Goal: Transaction & Acquisition: Obtain resource

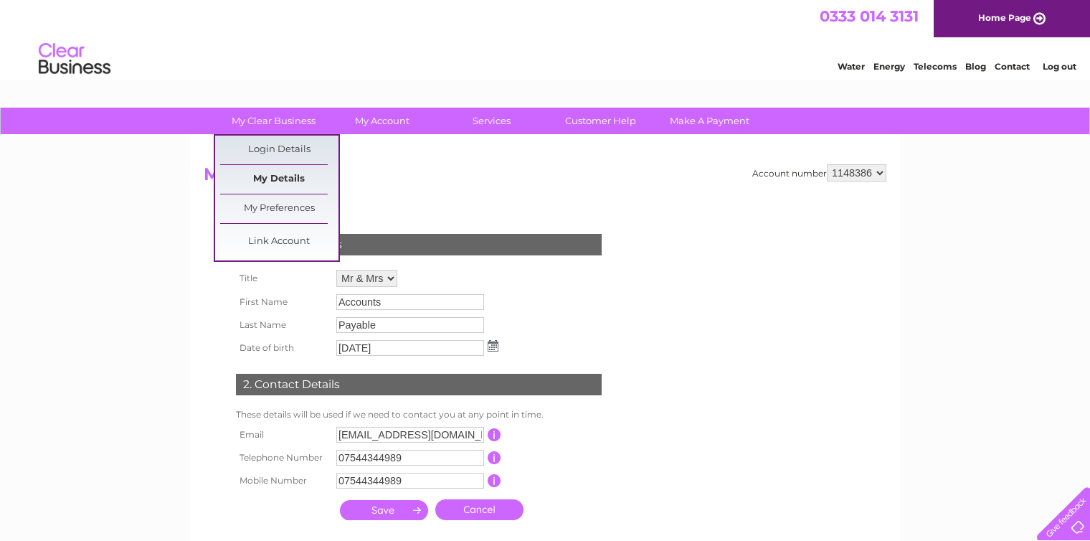
click at [305, 174] on link "My Details" at bounding box center [279, 179] width 118 height 29
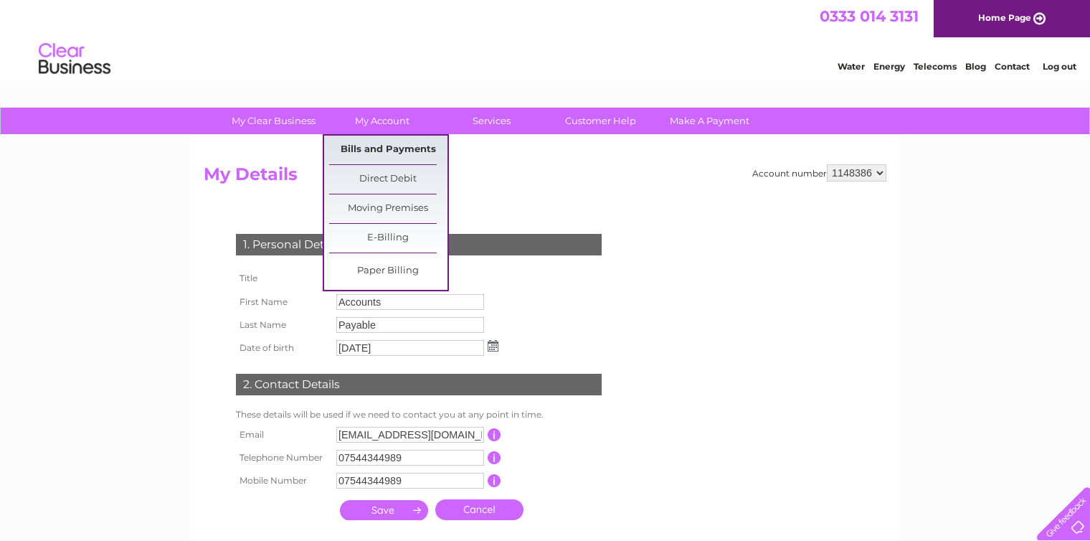
click at [387, 144] on link "Bills and Payments" at bounding box center [388, 150] width 118 height 29
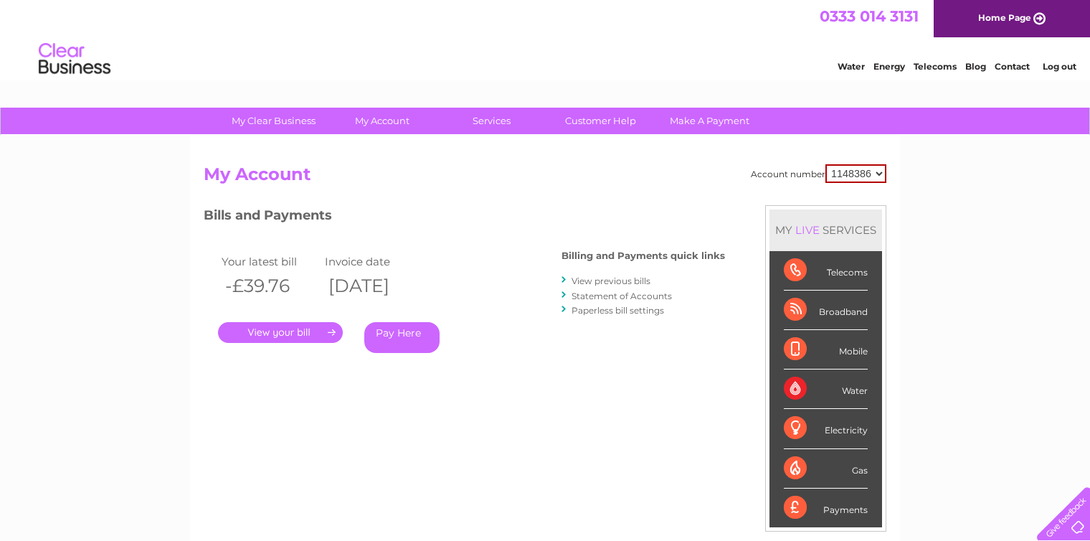
click at [327, 331] on link "." at bounding box center [280, 332] width 125 height 21
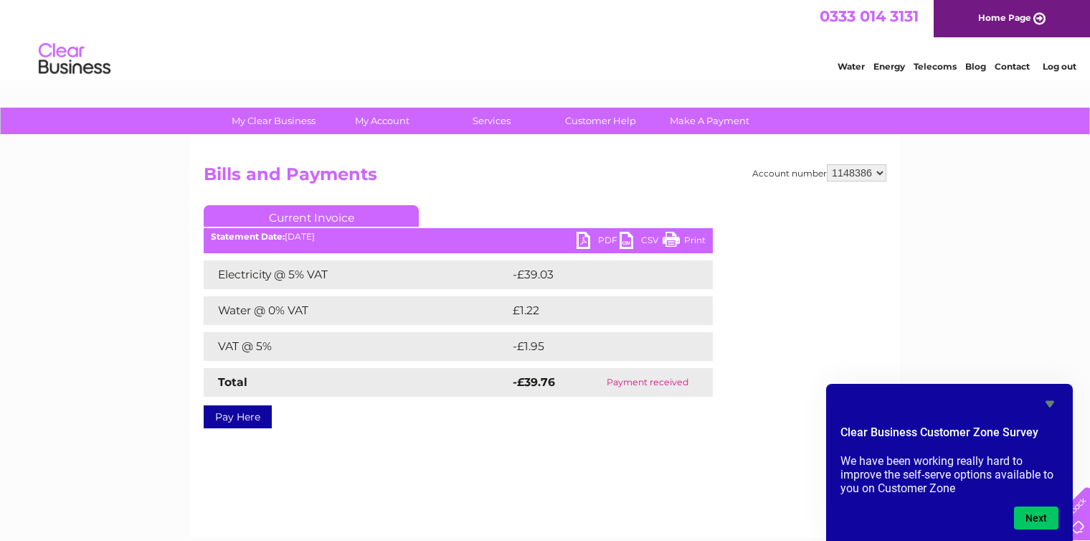
click at [582, 238] on link "PDF" at bounding box center [598, 242] width 43 height 21
